Goal: Information Seeking & Learning: Learn about a topic

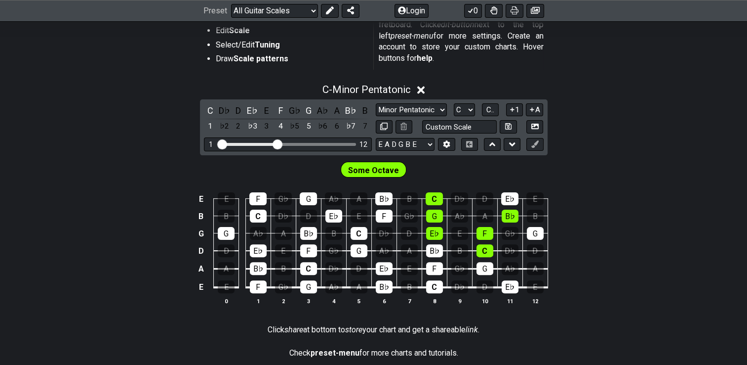
scroll to position [253, 0]
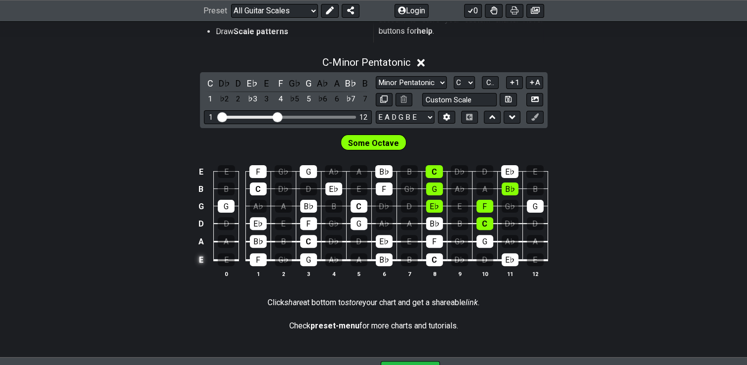
click at [202, 262] on td "E" at bounding box center [201, 259] width 12 height 19
click at [202, 262] on td "x" at bounding box center [201, 259] width 12 height 19
click at [202, 262] on td "o" at bounding box center [201, 259] width 12 height 19
click at [202, 262] on td at bounding box center [201, 259] width 12 height 19
click at [202, 262] on td "E" at bounding box center [201, 259] width 12 height 19
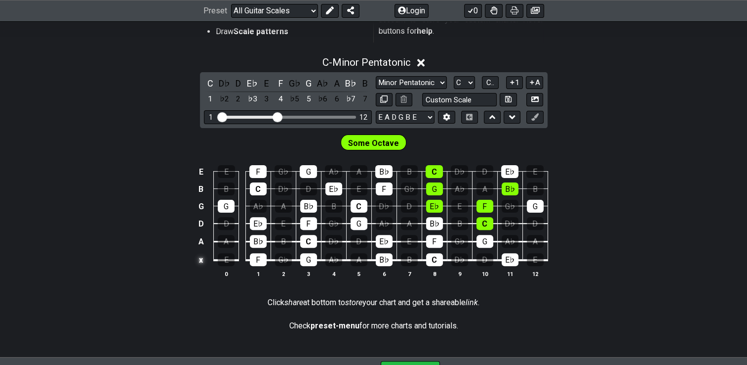
click at [202, 262] on td "x" at bounding box center [201, 259] width 12 height 19
click at [203, 262] on td "o" at bounding box center [201, 259] width 12 height 19
click at [203, 262] on td at bounding box center [201, 259] width 12 height 19
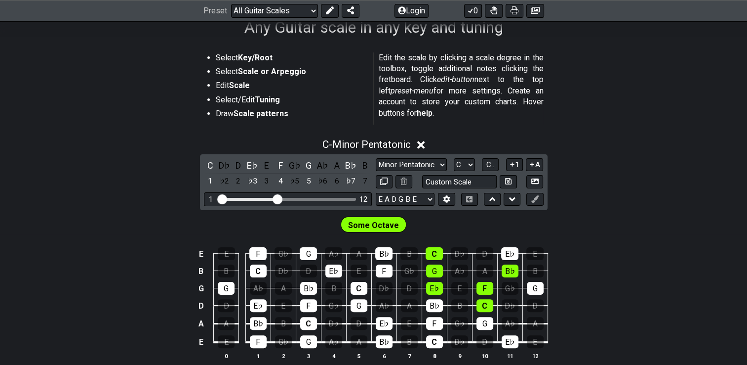
scroll to position [173, 0]
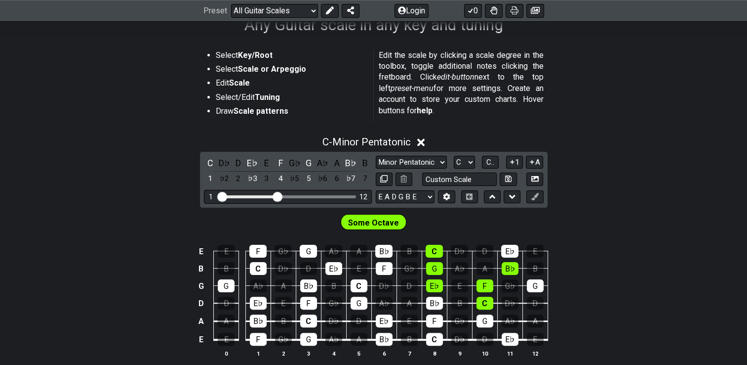
click at [261, 99] on strong "Tuning" at bounding box center [267, 96] width 25 height 9
click at [202, 251] on td "E" at bounding box center [201, 251] width 12 height 17
click at [202, 254] on td "x" at bounding box center [201, 251] width 12 height 17
click at [206, 252] on td "o" at bounding box center [201, 251] width 12 height 17
click at [206, 252] on td at bounding box center [201, 251] width 12 height 17
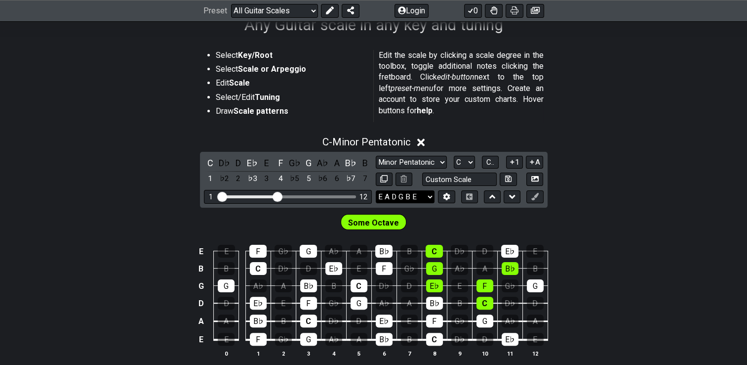
click at [427, 193] on select "E A D G B E E A D G B E E A D G B E B E A D F♯ B A D G C E A D A D G B E E♭ A♭ …" at bounding box center [405, 196] width 59 height 13
click at [432, 194] on select "E A D G B E E A D G B E E A D G B E B E A D F♯ B A D G C E A D A D G B E E♭ A♭ …" at bounding box center [405, 196] width 59 height 13
click at [451, 181] on input "text" at bounding box center [459, 178] width 75 height 13
type input "Custom Scale"
click at [429, 196] on select "E A D G B E E A D G B E E A D G B E B E A D F♯ B A D G C E A D A D G B E E♭ A♭ …" at bounding box center [405, 196] width 59 height 13
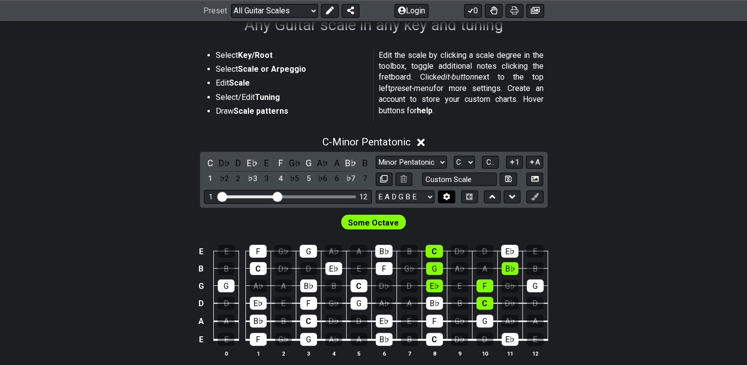
click at [446, 193] on icon at bounding box center [447, 196] width 7 height 7
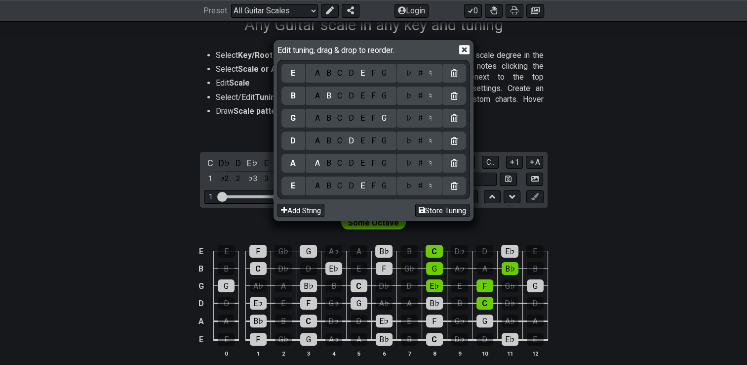
click at [447, 193] on div at bounding box center [455, 185] width 24 height 19
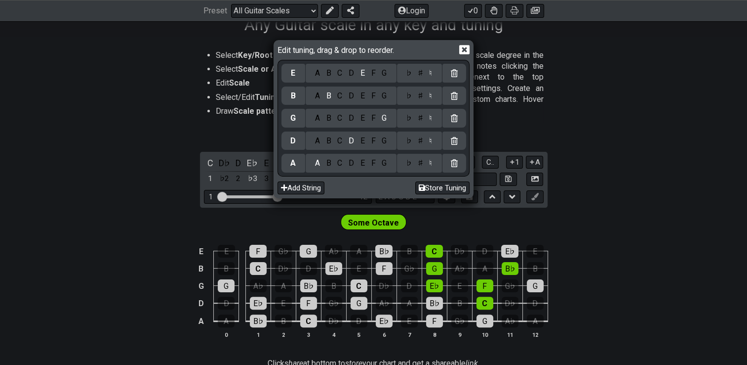
click at [200, 337] on div "Edit tuning, drag & drop to reorder. E A B C D E F G ♭ ♯ ♮ B A B C D E F G ♭ ♯ …" at bounding box center [373, 182] width 747 height 365
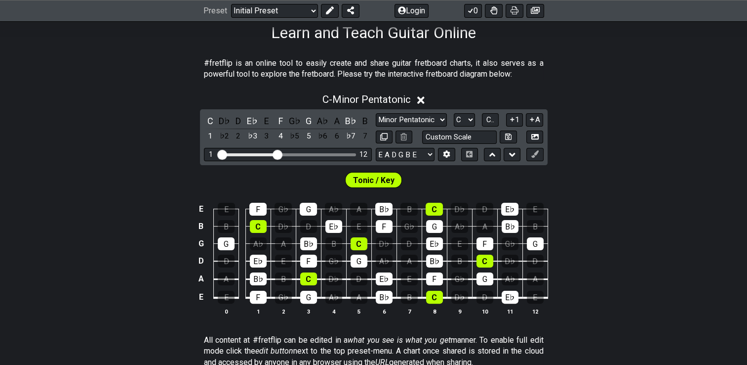
scroll to position [168, 0]
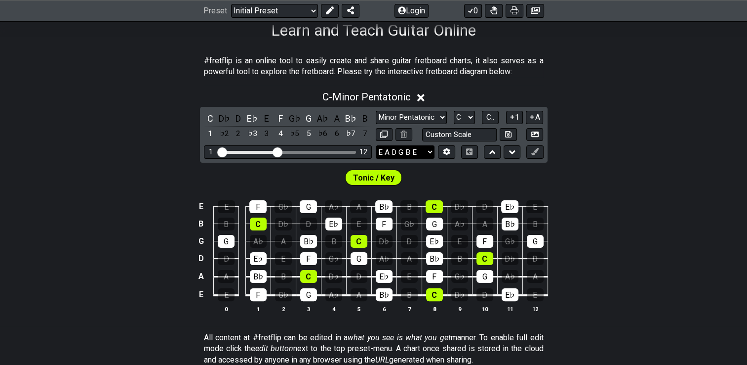
click at [423, 150] on select "E A D G B E E A D G B E E A D G B E B E A D F♯ B A D G C E A D A D G B E E♭ A♭ …" at bounding box center [405, 151] width 59 height 13
click at [449, 145] on button at bounding box center [446, 151] width 17 height 13
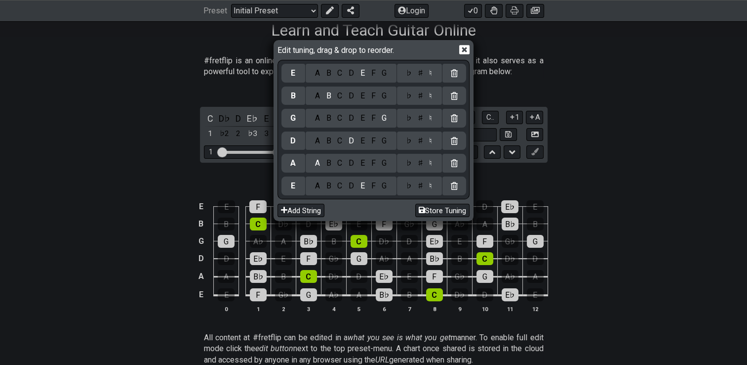
click at [449, 146] on div at bounding box center [455, 140] width 24 height 19
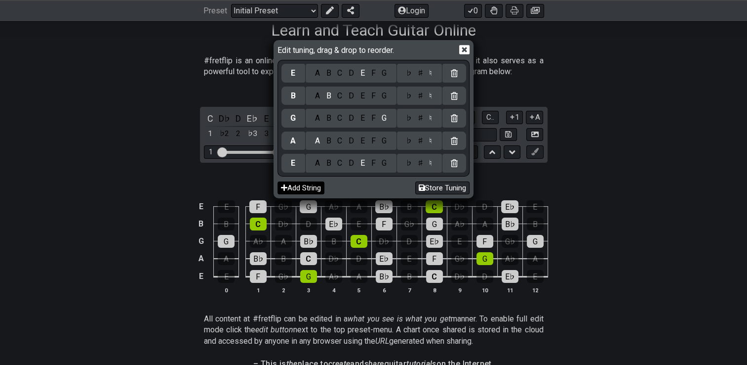
click at [318, 184] on button "Add String" at bounding box center [301, 187] width 47 height 13
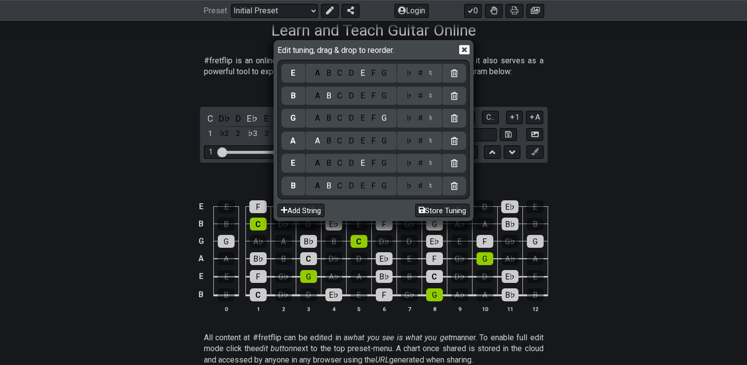
click at [460, 50] on icon at bounding box center [464, 49] width 10 height 9
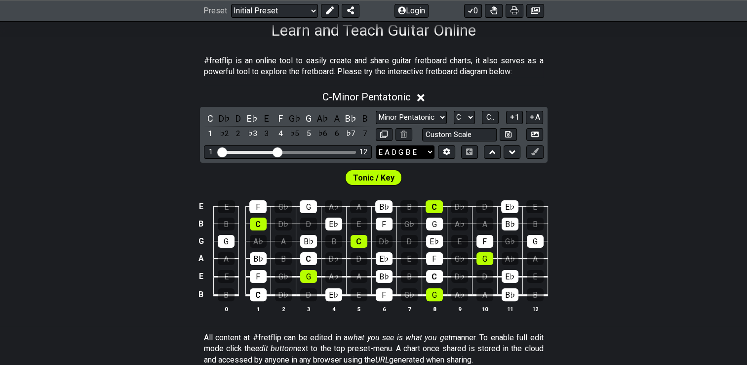
click at [414, 149] on select "E A D G B E E A D G B E E A D G B E B E A D F♯ B A D G C E A D A D G B E E♭ A♭ …" at bounding box center [405, 151] width 59 height 13
select select "E A D G B E"
click at [376, 145] on select "E A D G B E E A D G B E E A D G B E B E A D F♯ B A D G C E A D A D G B E E♭ A♭ …" at bounding box center [405, 151] width 59 height 13
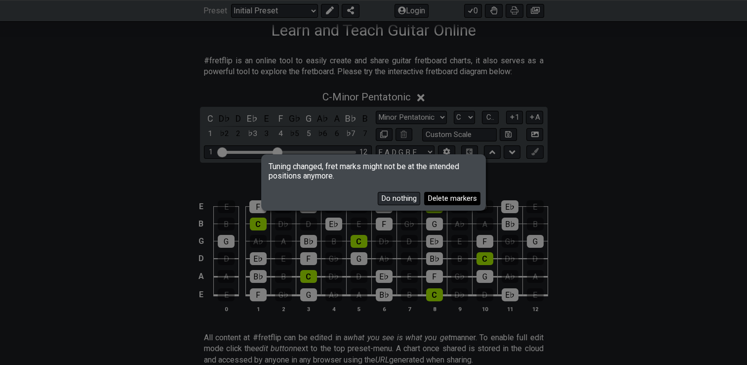
click at [441, 197] on button "Delete markers" at bounding box center [452, 198] width 56 height 13
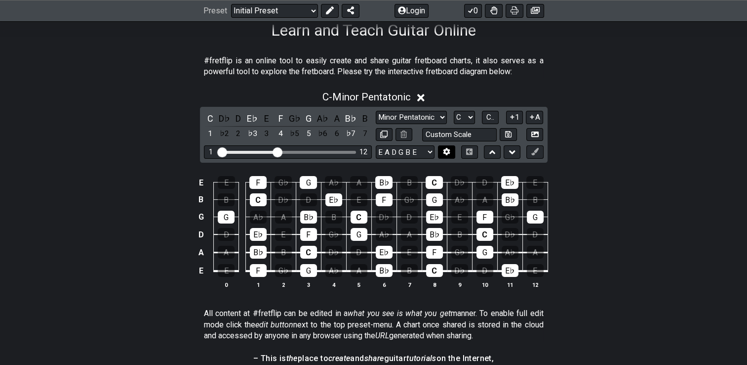
click at [444, 150] on icon at bounding box center [446, 151] width 7 height 7
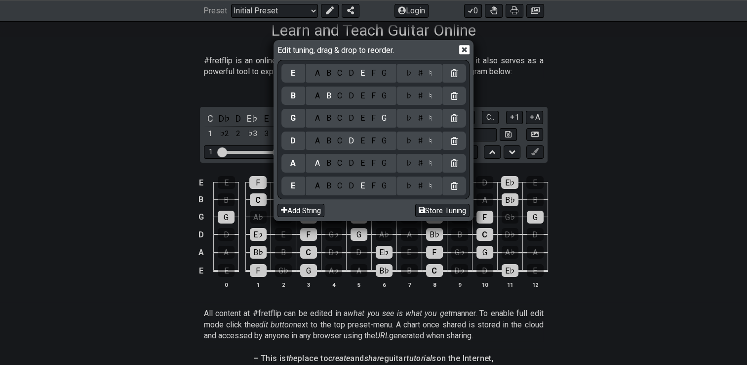
click at [386, 163] on div "G" at bounding box center [384, 163] width 11 height 11
click at [339, 144] on div "C" at bounding box center [339, 140] width 11 height 11
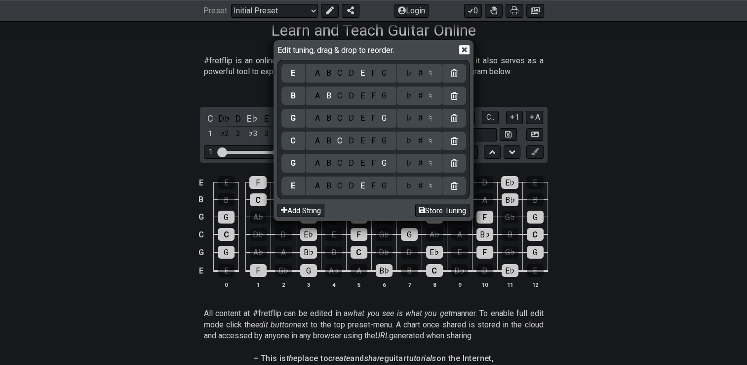
click at [340, 97] on div "C" at bounding box center [339, 95] width 11 height 11
click at [164, 183] on div "Edit tuning, drag & drop to reorder. E A B C D E F G ♭ ♯ ♮ C A B C D E F G ♭ ♯ …" at bounding box center [373, 182] width 747 height 365
click at [465, 50] on icon at bounding box center [464, 49] width 10 height 10
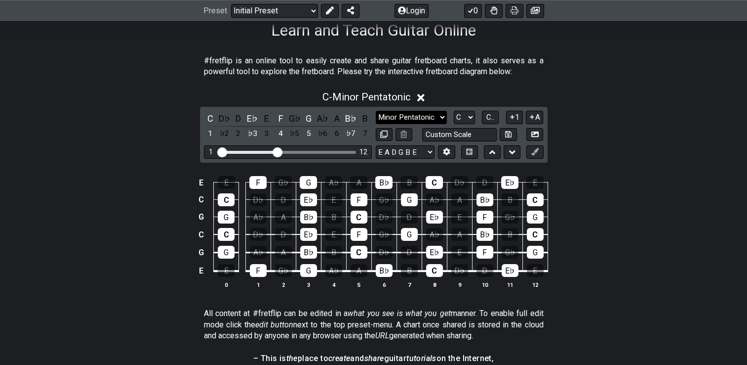
click at [389, 116] on select "Minor Pentatonic Click to edit Minor Pentatonic Major Pentatonic Minor Blues Ma…" at bounding box center [411, 117] width 71 height 13
click at [85, 231] on div "E E F G♭ G A♭ A B♭ B C D♭ D E♭ E C C D♭ D E♭ E F G♭ G A♭ A B♭ B C G G A♭ A B♭ B…" at bounding box center [373, 232] width 747 height 139
click at [231, 177] on div "E" at bounding box center [226, 182] width 17 height 13
click at [227, 198] on div "C" at bounding box center [226, 199] width 17 height 13
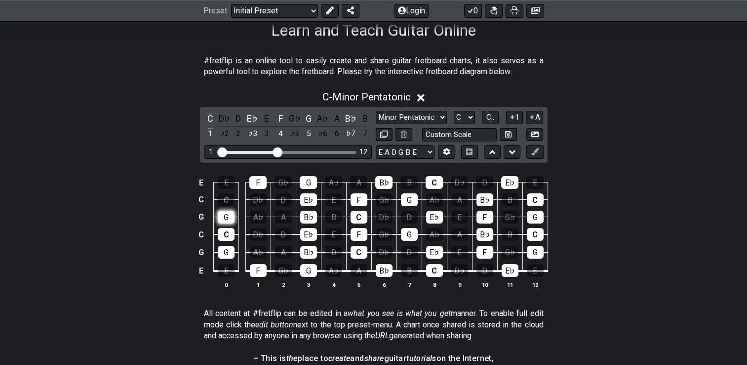
click at [227, 218] on div "G" at bounding box center [226, 216] width 17 height 13
click at [230, 236] on div "C" at bounding box center [226, 234] width 17 height 13
click at [226, 251] on div "G" at bounding box center [226, 252] width 17 height 13
click at [254, 267] on div "F" at bounding box center [258, 270] width 17 height 13
click at [261, 177] on div "F" at bounding box center [257, 182] width 17 height 13
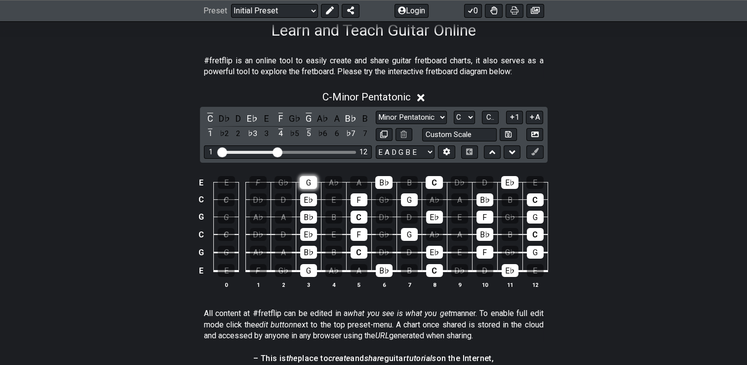
click at [305, 181] on div "G" at bounding box center [308, 182] width 17 height 13
click at [307, 201] on div "E♭" at bounding box center [308, 199] width 17 height 13
click at [309, 218] on div "B♭" at bounding box center [308, 216] width 17 height 13
click at [310, 235] on div "E♭" at bounding box center [308, 234] width 17 height 13
click at [313, 254] on div "B♭" at bounding box center [308, 252] width 17 height 13
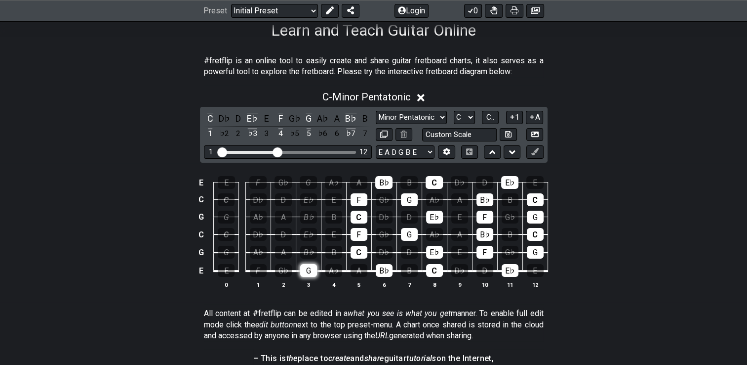
click at [313, 271] on div "G" at bounding box center [308, 270] width 17 height 13
click at [361, 254] on div "C" at bounding box center [359, 252] width 17 height 13
click at [362, 235] on div "F" at bounding box center [359, 234] width 17 height 13
click at [362, 216] on div "C" at bounding box center [359, 216] width 17 height 13
click at [362, 200] on div "F" at bounding box center [359, 199] width 17 height 13
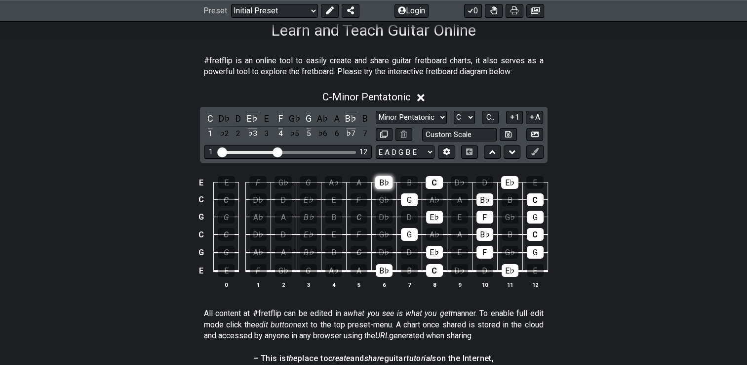
click at [390, 176] on div "B♭" at bounding box center [383, 182] width 17 height 13
click at [386, 267] on div "B♭" at bounding box center [384, 270] width 17 height 13
click at [407, 234] on div "G" at bounding box center [409, 234] width 17 height 13
click at [385, 120] on select "Minor Pentatonic Click to edit Minor Pentatonic Major Pentatonic Minor Blues Ma…" at bounding box center [411, 117] width 71 height 13
select select "Major / [PERSON_NAME]"
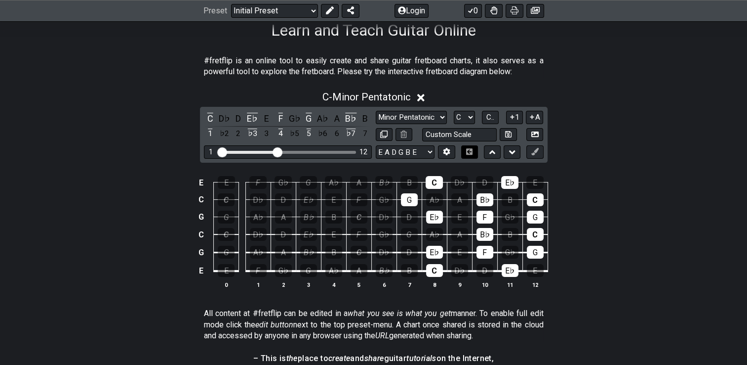
click at [376, 111] on select "Minor Pentatonic Click to edit Minor Pentatonic Major Pentatonic Minor Blues Ma…" at bounding box center [411, 117] width 71 height 13
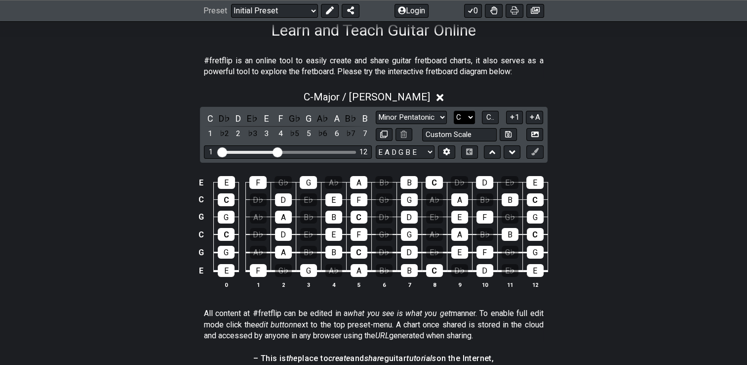
click at [460, 113] on select "A♭ A A♯ B♭ B C C♯ D♭ D D♯ E♭ E F F♯ G♭ G G♯" at bounding box center [464, 117] width 21 height 13
click at [454, 111] on select "A♭ A A♯ B♭ B C C♯ D♭ D D♯ E♭ E F F♯ G♭ G G♯" at bounding box center [464, 117] width 21 height 13
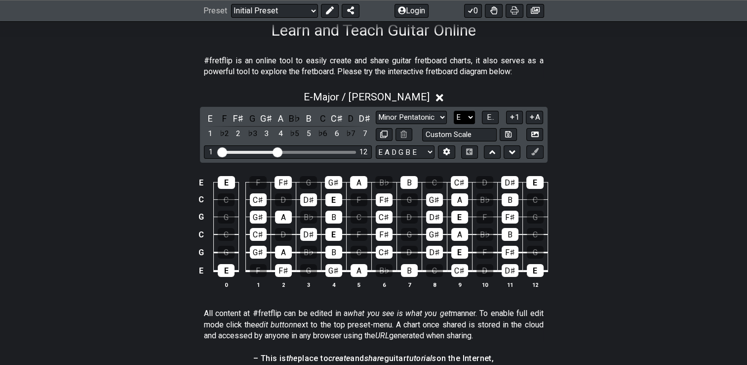
click at [458, 117] on select "A♭ A A♯ B♭ B C C♯ D♭ D D♯ E♭ E F F♯ G♭ G G♯" at bounding box center [464, 117] width 21 height 13
select select "F"
click at [454, 111] on select "A♭ A A♯ B♭ B C C♯ D♭ D D♯ E♭ E F F♯ G♭ G G♯" at bounding box center [464, 117] width 21 height 13
